Goal: Task Accomplishment & Management: Complete application form

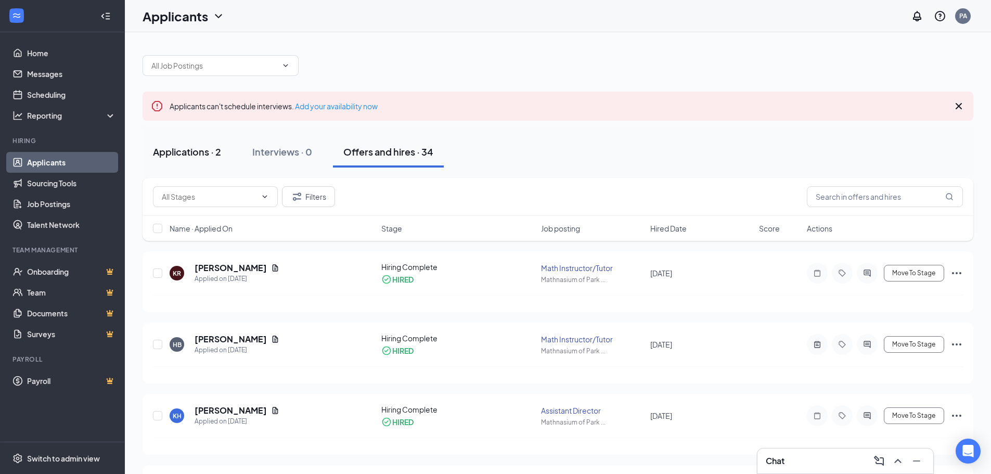
click at [195, 153] on div "Applications · 2" at bounding box center [187, 151] width 68 height 13
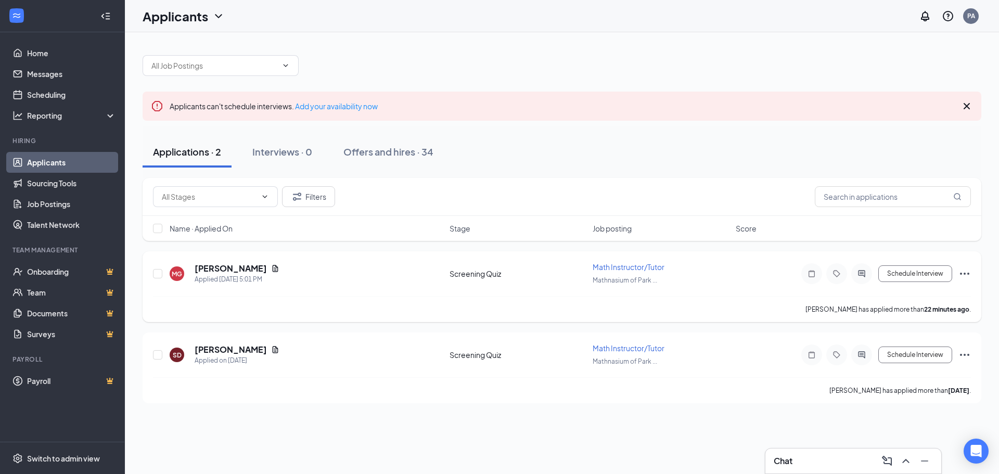
click at [380, 275] on div "MG [PERSON_NAME] Applied [DATE] 5:01 PM" at bounding box center [307, 274] width 274 height 22
click at [275, 267] on icon "Document" at bounding box center [276, 268] width 6 height 7
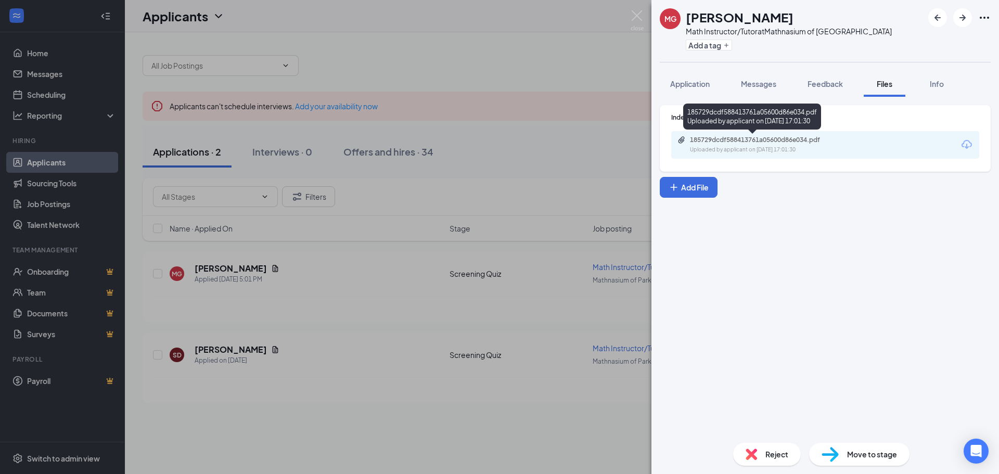
click at [790, 146] on div "Uploaded by applicant on [DATE] 17:01:30" at bounding box center [768, 150] width 156 height 8
click at [532, 114] on div "MG [PERSON_NAME] Math Instructor/Tutor at [GEOGRAPHIC_DATA] Add a tag Applicati…" at bounding box center [499, 237] width 999 height 474
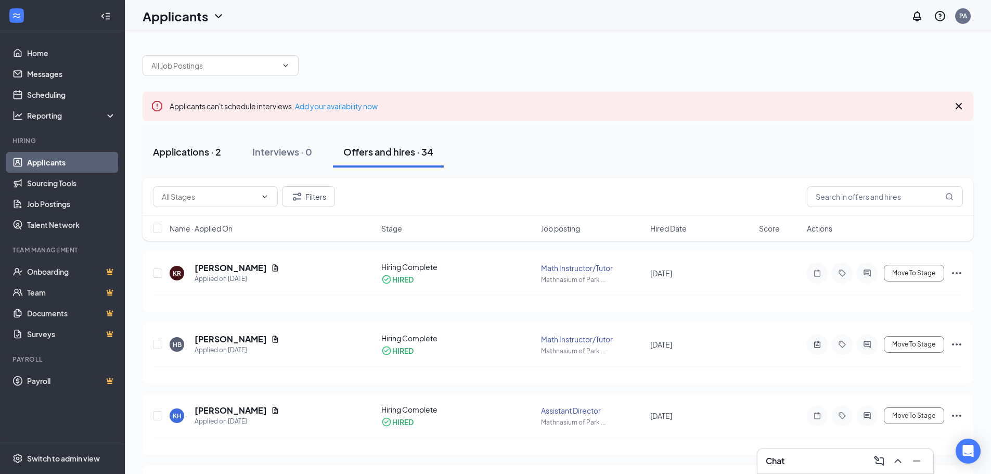
click at [172, 148] on div "Applications · 2" at bounding box center [187, 151] width 68 height 13
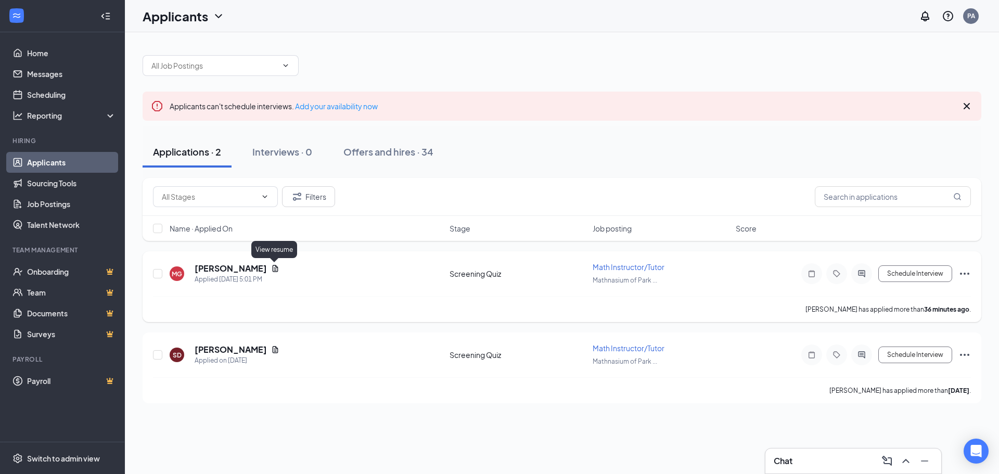
click at [274, 269] on icon "Document" at bounding box center [276, 268] width 6 height 7
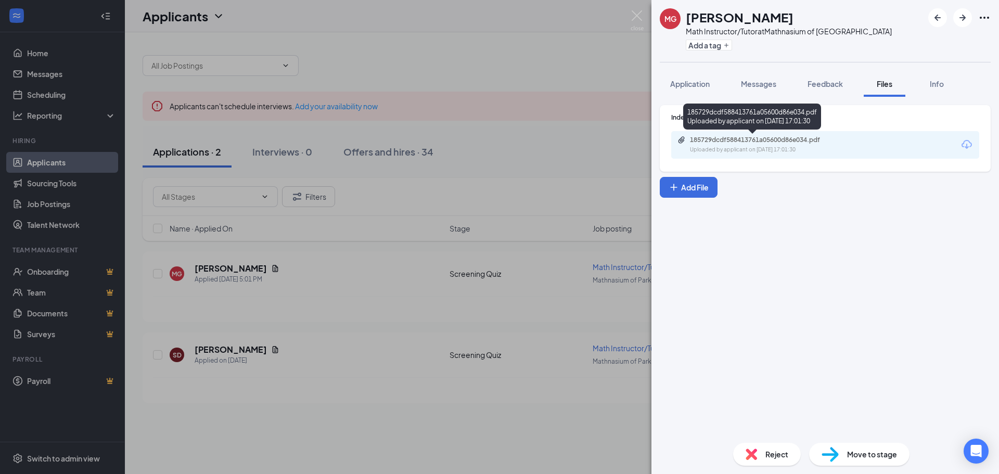
click at [740, 143] on div "185729dcdf588413761a05600d86e034.pdf" at bounding box center [763, 140] width 146 height 8
click at [636, 15] on img at bounding box center [637, 20] width 13 height 20
